Goal: Find specific page/section: Find specific page/section

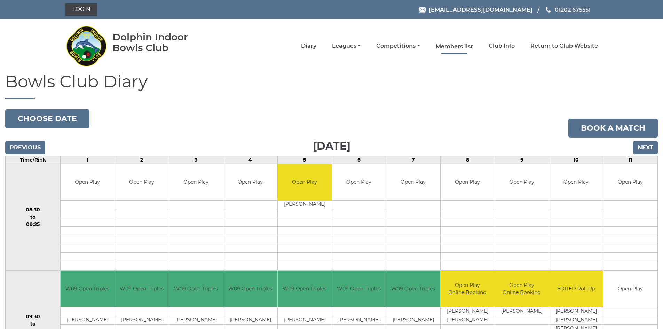
click at [453, 43] on link "Members list" at bounding box center [453, 47] width 37 height 8
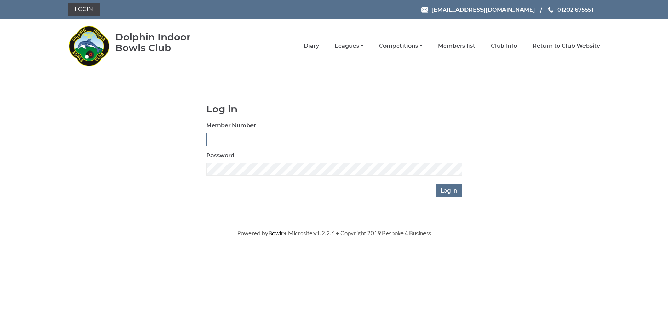
click at [284, 141] on input "Member Number" at bounding box center [334, 139] width 256 height 13
type input "3905"
click at [436, 184] on input "Log in" at bounding box center [449, 190] width 26 height 13
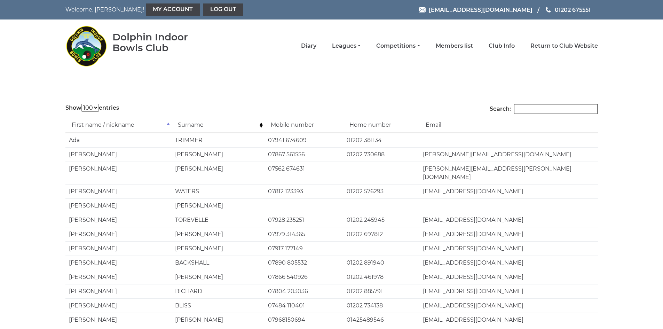
select select "100"
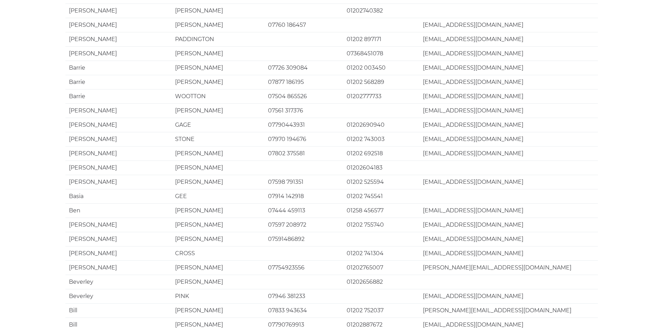
scroll to position [1287, 0]
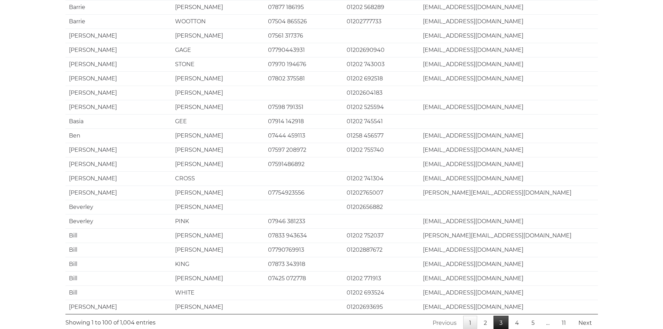
click at [502, 315] on link "3" at bounding box center [500, 322] width 15 height 15
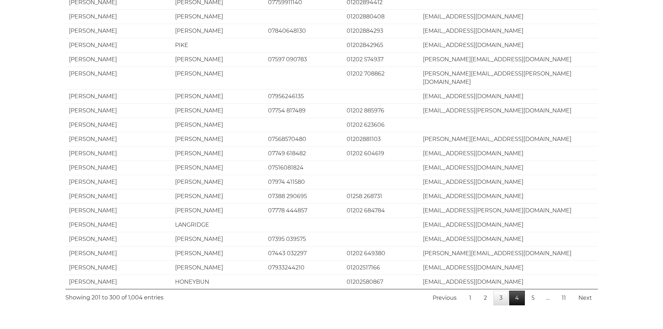
click at [515, 290] on link "4" at bounding box center [517, 297] width 16 height 15
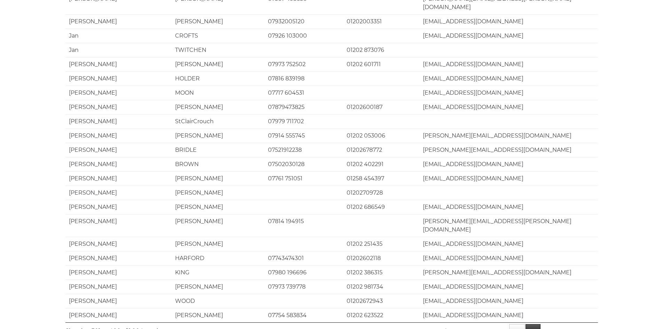
click at [532, 324] on link "5" at bounding box center [532, 331] width 15 height 15
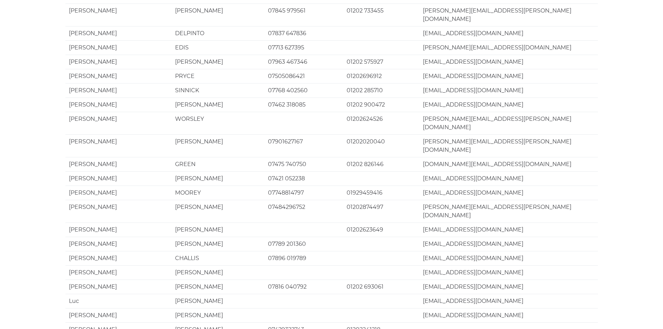
scroll to position [939, 0]
